Goal: Information Seeking & Learning: Learn about a topic

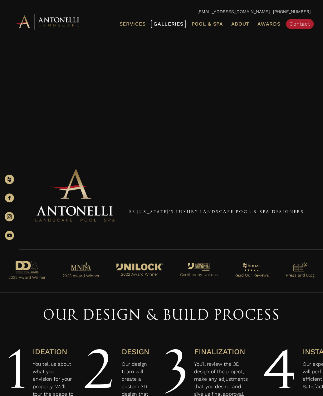
click at [168, 23] on span "Galleries" at bounding box center [168, 24] width 30 height 6
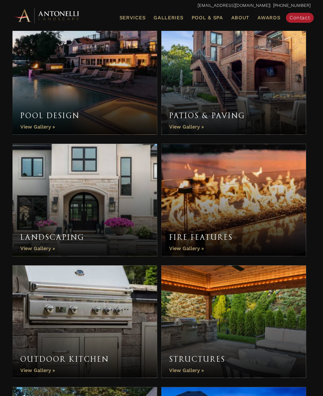
scroll to position [167, 0]
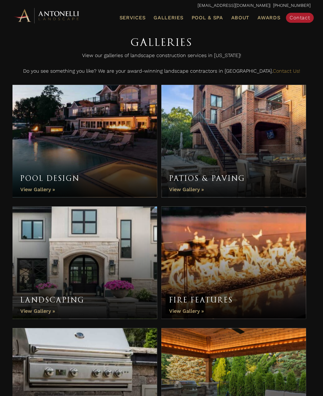
click at [105, 124] on link "Pool Design" at bounding box center [84, 141] width 144 height 112
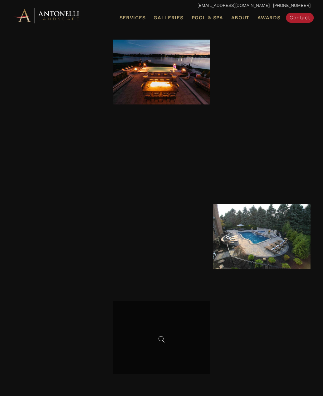
scroll to position [1717, 0]
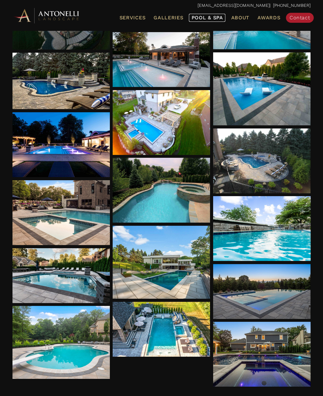
click at [205, 19] on span "Pool & Spa" at bounding box center [206, 18] width 31 height 6
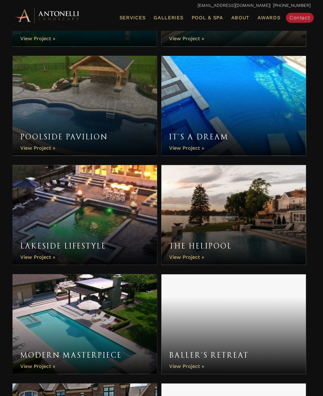
scroll to position [1434, 0]
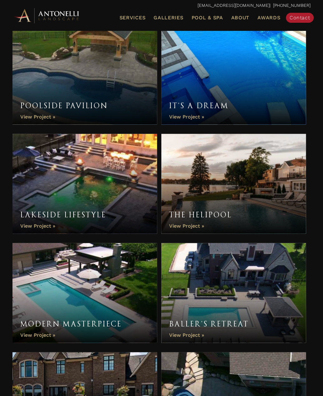
click at [108, 178] on link "Lakeside Lifestyle" at bounding box center [84, 184] width 144 height 100
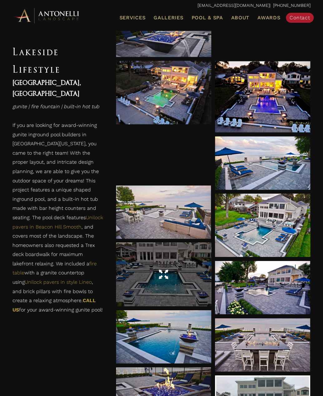
scroll to position [405, 0]
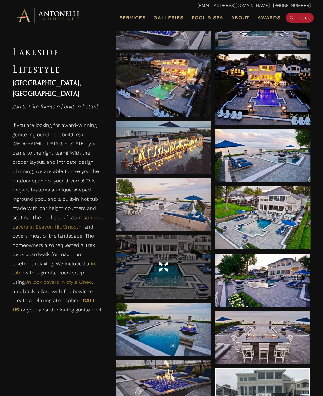
click at [171, 265] on div at bounding box center [163, 266] width 95 height 17
